Goal: Task Accomplishment & Management: Use online tool/utility

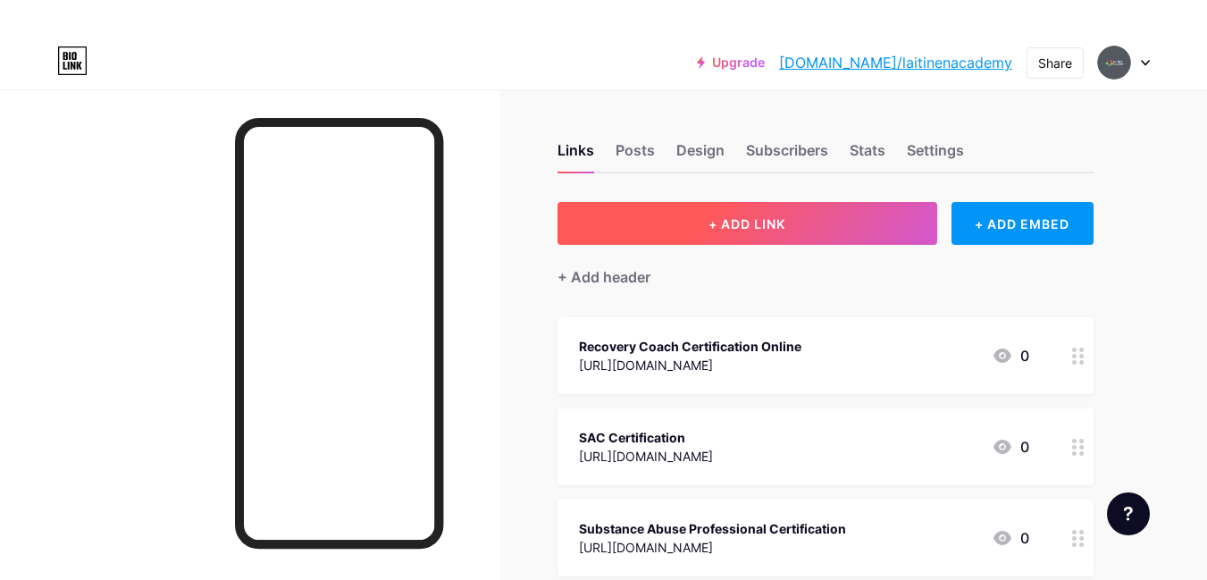
click at [728, 224] on span "+ ADD LINK" at bounding box center [746, 223] width 77 height 15
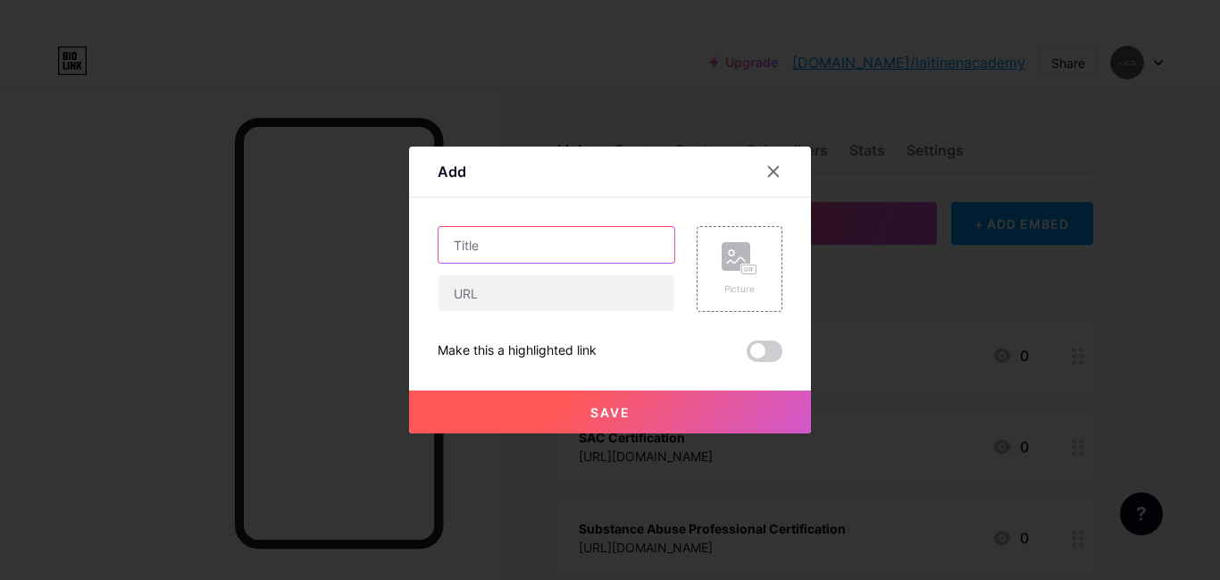
click at [588, 252] on input "text" at bounding box center [557, 245] width 236 height 36
paste input "How to Get Accredited Mental Health Counselor Certifications?"
type input "How to Get Accredited Mental Health Counselor Certifications?"
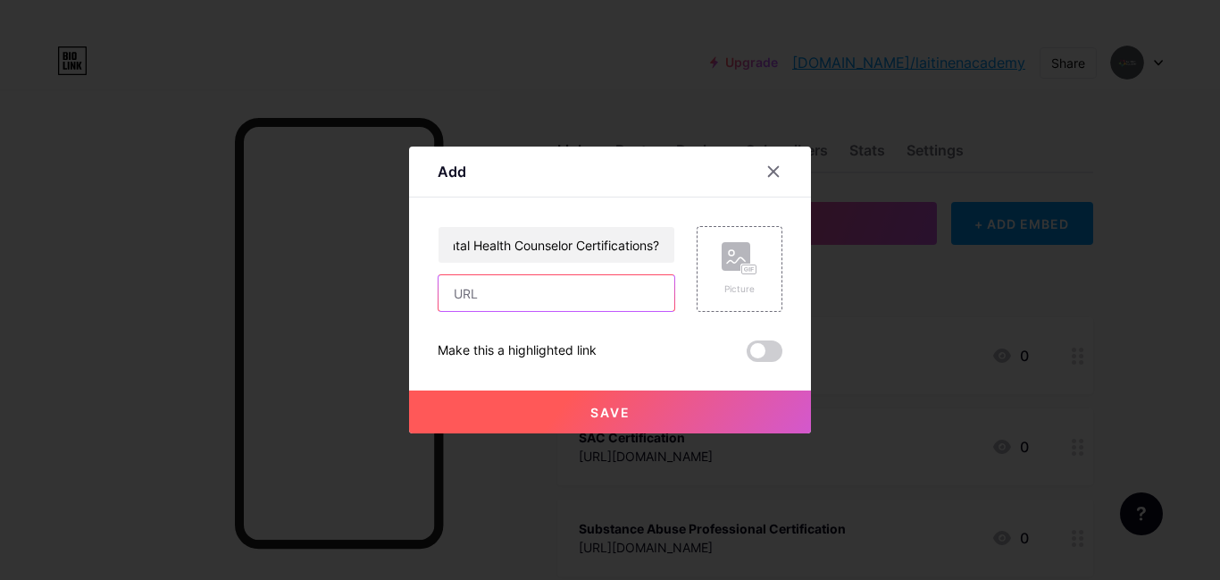
click at [513, 286] on input "text" at bounding box center [557, 293] width 236 height 36
paste input "[URL][DOMAIN_NAME]"
type input "[URL][DOMAIN_NAME]"
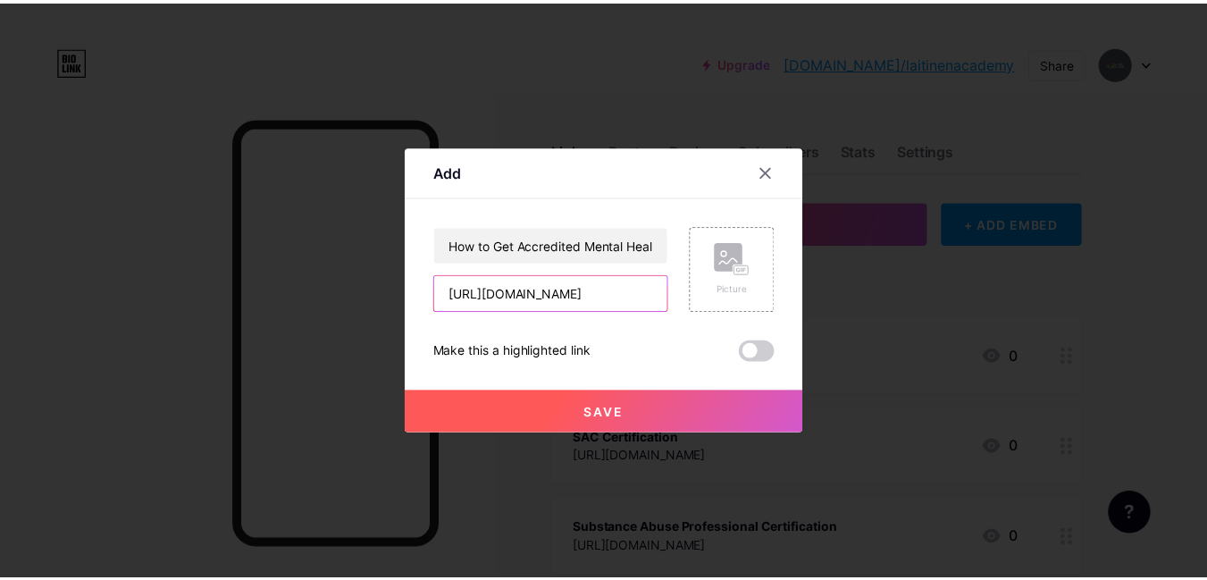
scroll to position [0, 0]
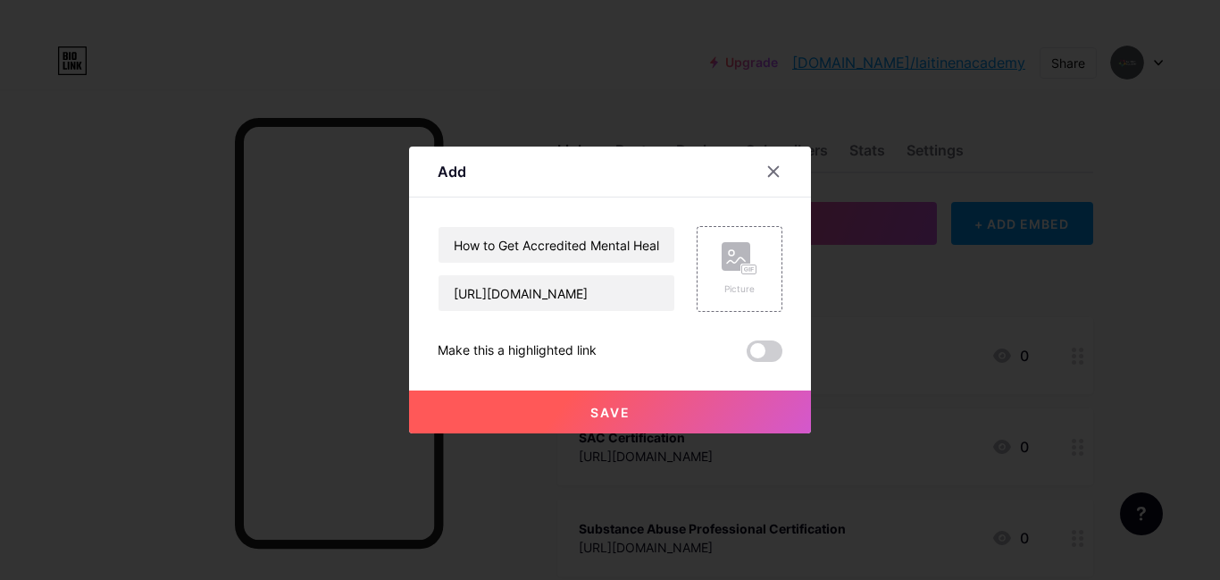
click at [599, 414] on span "Save" at bounding box center [610, 412] width 40 height 15
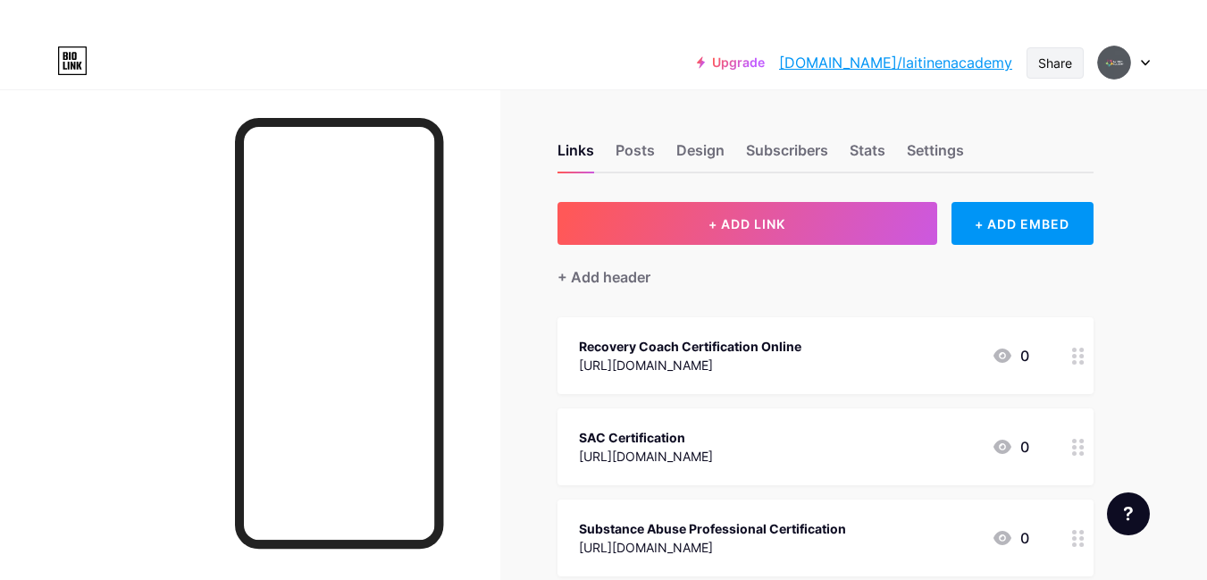
click at [1051, 64] on div "Share" at bounding box center [1055, 63] width 34 height 19
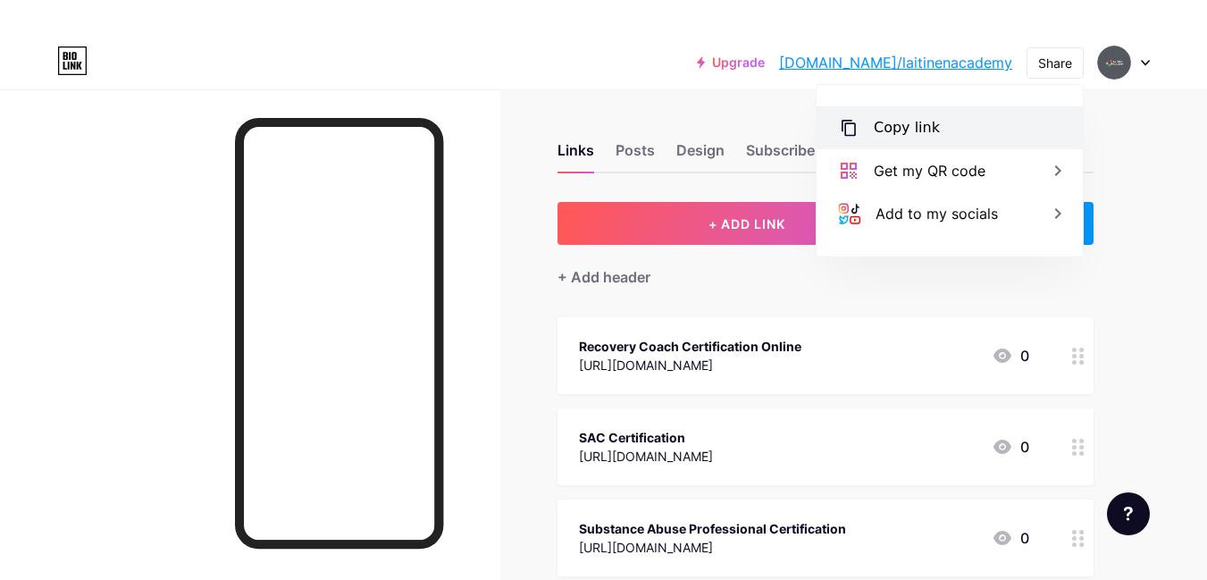
click at [915, 129] on div "Copy link" at bounding box center [907, 127] width 66 height 21
